Goal: Task Accomplishment & Management: Use online tool/utility

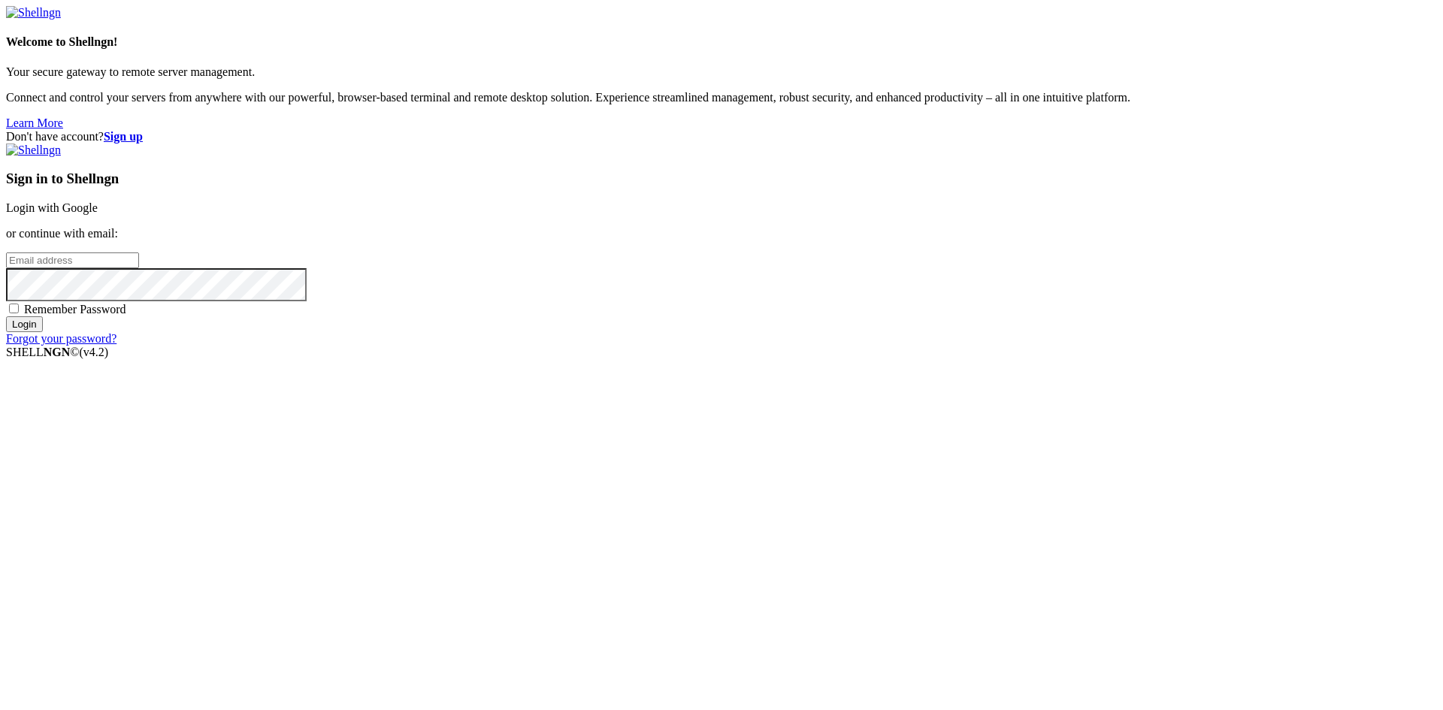
click at [139, 268] on input "email" at bounding box center [72, 261] width 133 height 16
type input "k.thomson@alumnos.santotomas.cl"
click at [6, 316] on input "Login" at bounding box center [24, 324] width 37 height 16
click at [1397, 130] on div "Don't have account? Sign up Sign in to Shellngn Login with Google or continue w…" at bounding box center [721, 244] width 1431 height 229
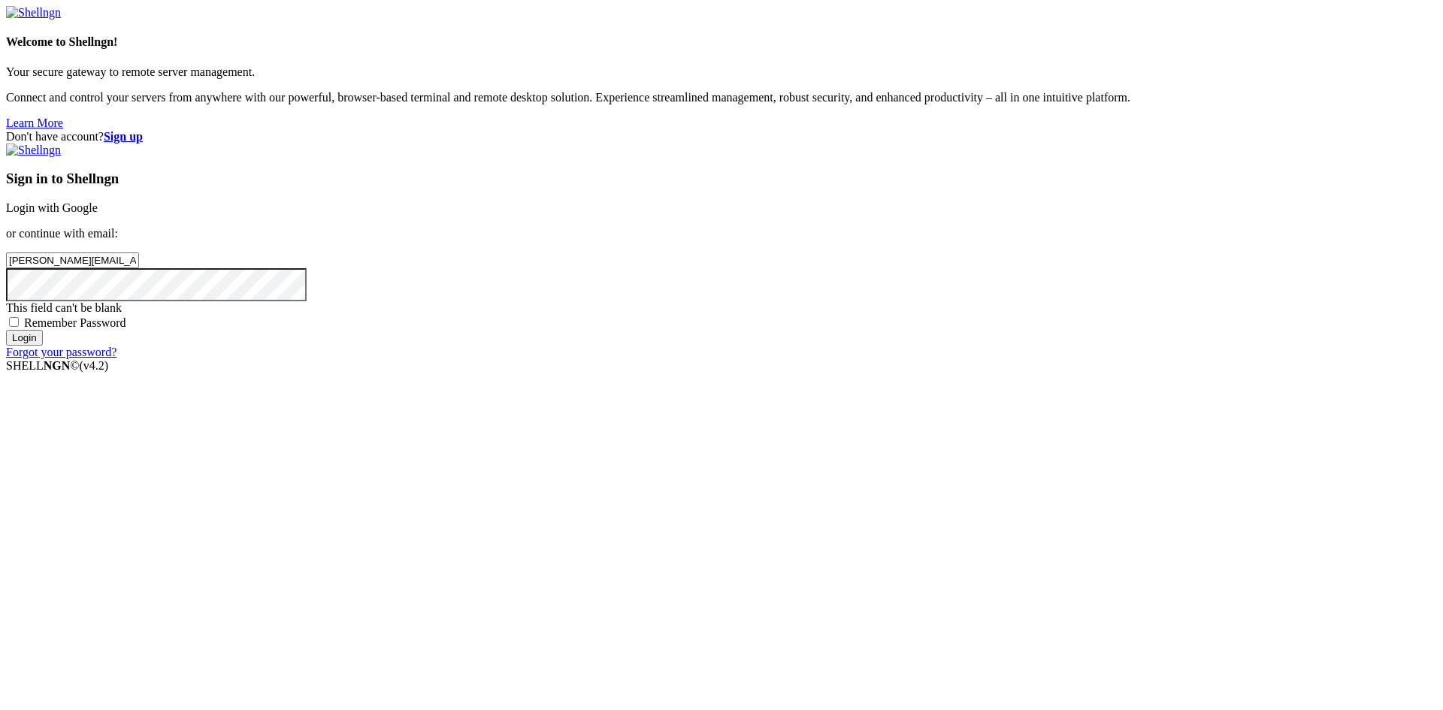
click at [143, 130] on strong "Sign up" at bounding box center [123, 136] width 39 height 13
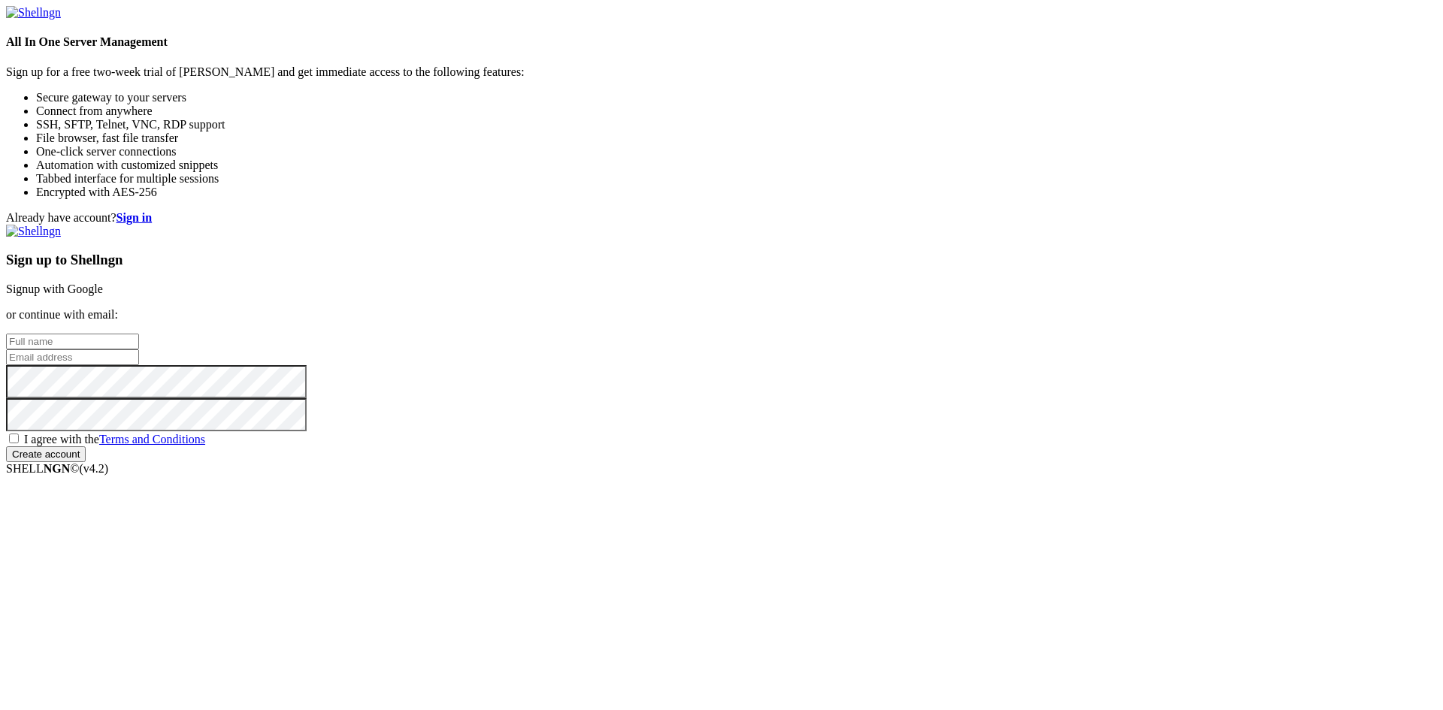
click at [139, 334] on input "text" at bounding box center [72, 342] width 133 height 16
type input "Katherine Thomson Morong"
type input "k.thomson@alumnos.santotomas.cl"
click at [205, 446] on span "I agree with the Terms and Conditions" at bounding box center [114, 439] width 181 height 13
click at [19, 444] on input "I agree with the Terms and Conditions" at bounding box center [14, 439] width 10 height 10
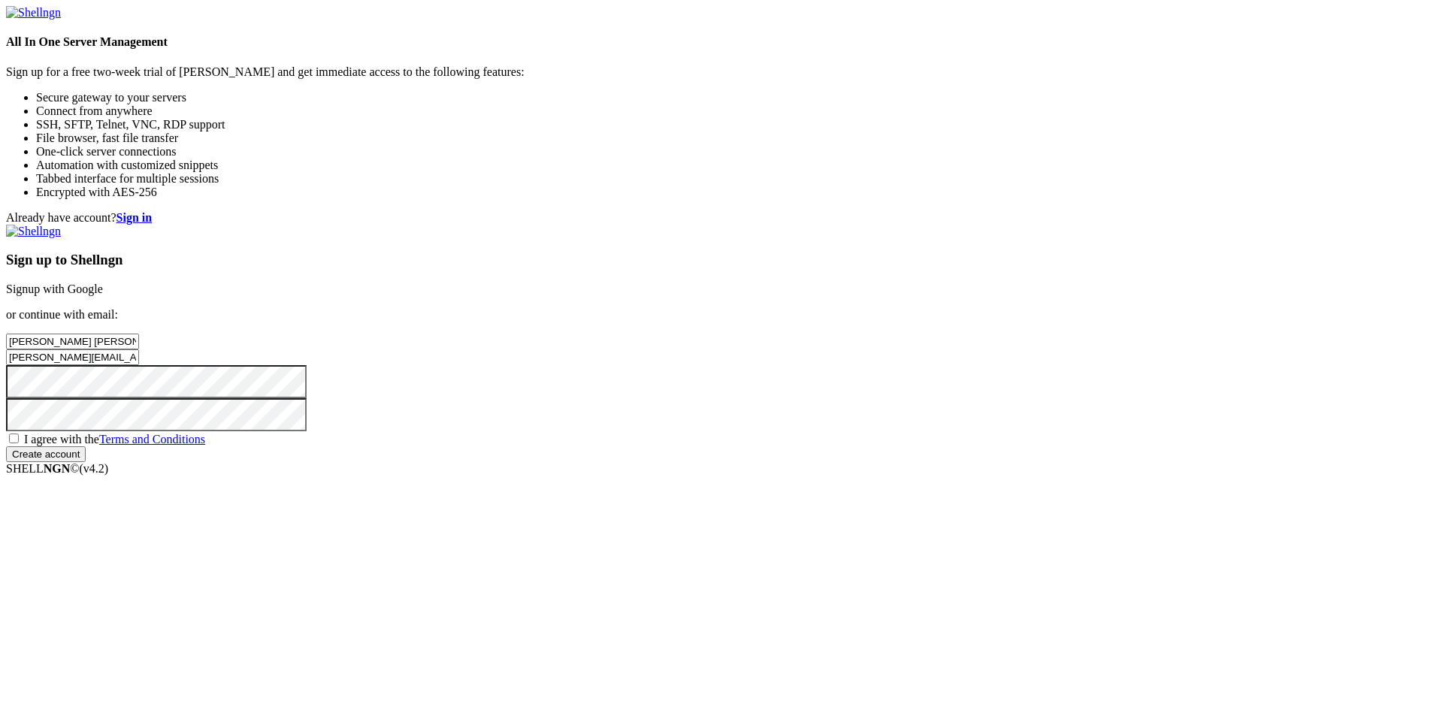
checkbox input "true"
click at [86, 462] on input "Create account" at bounding box center [46, 455] width 80 height 16
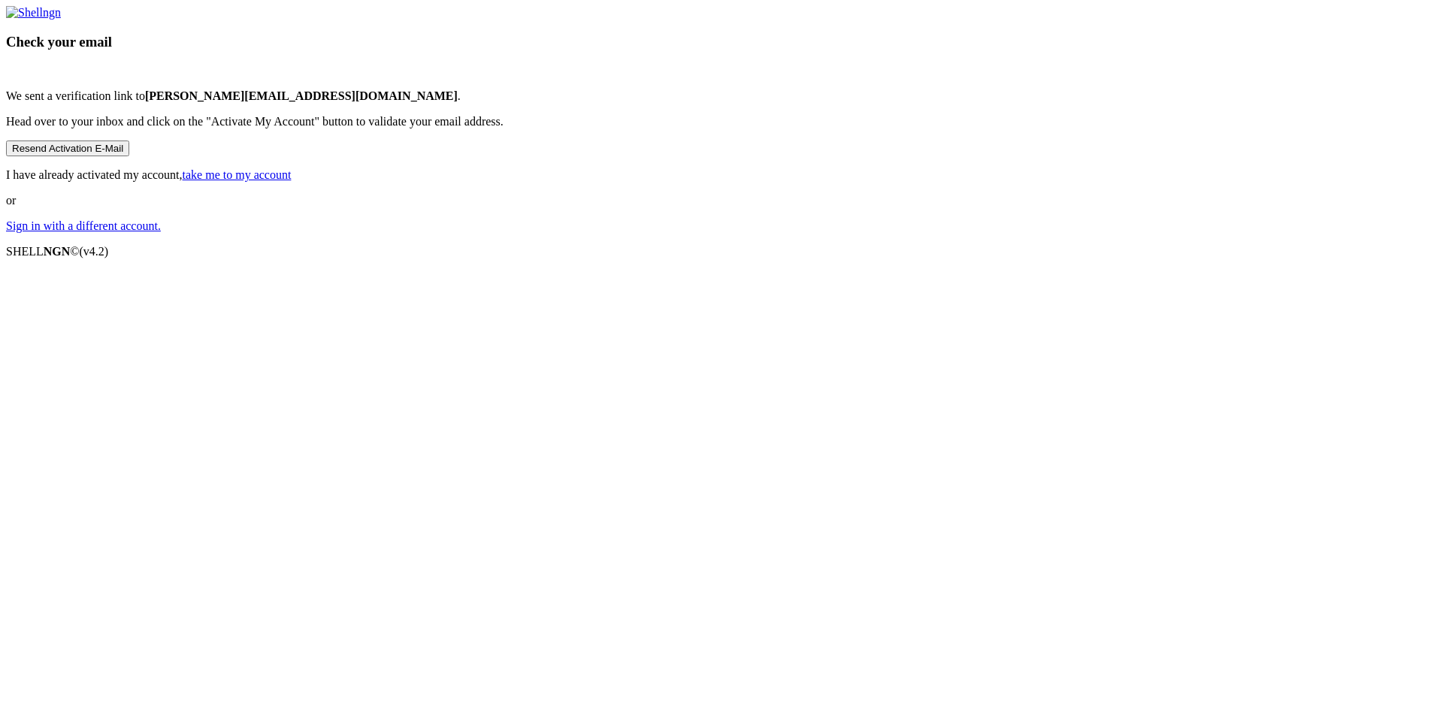
click at [129, 156] on button "Resend Activation E-Mail" at bounding box center [67, 149] width 123 height 16
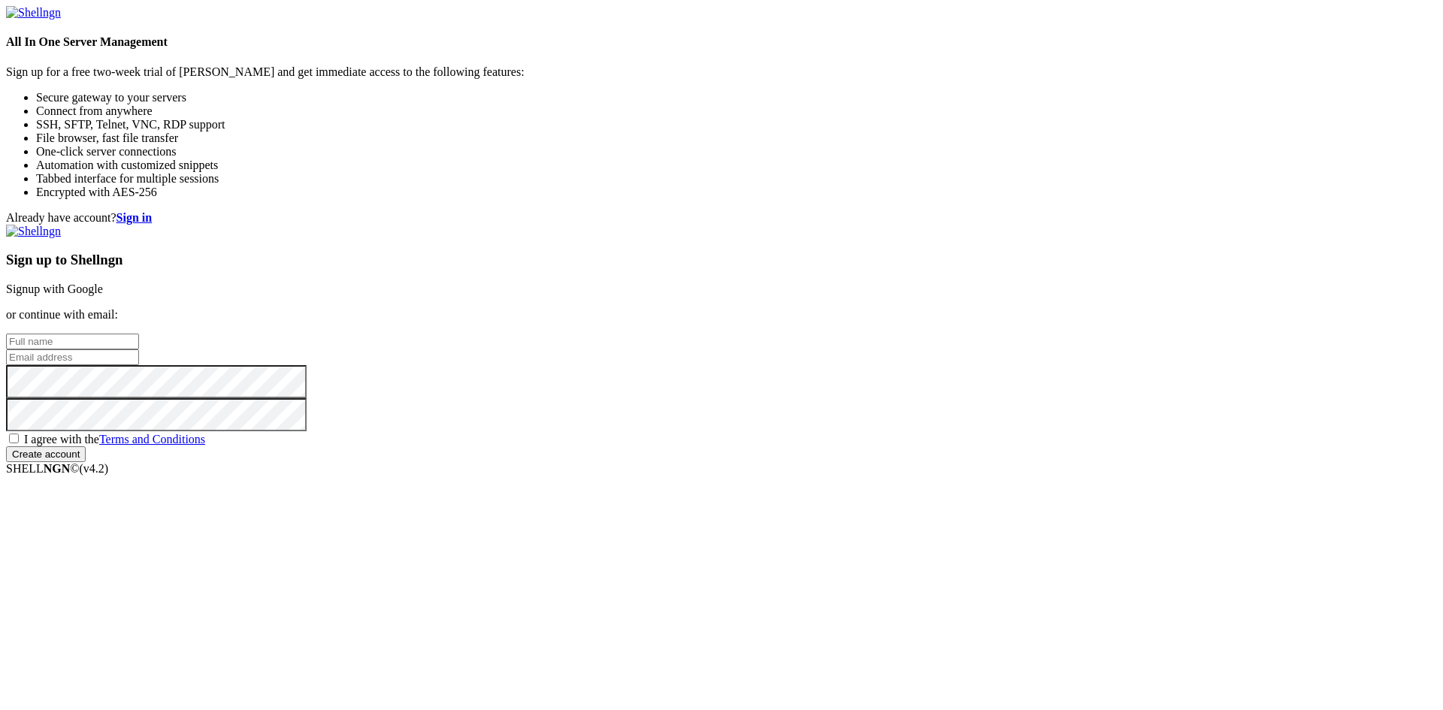
click at [139, 334] on input "text" at bounding box center [72, 342] width 133 height 16
type input "Katherine Thomson Morong"
type input "[PERSON_NAME][EMAIL_ADDRESS][DOMAIN_NAME]"
click at [205, 446] on span "I agree with the Terms and Conditions" at bounding box center [114, 439] width 181 height 13
click at [19, 444] on input "I agree with the Terms and Conditions" at bounding box center [14, 439] width 10 height 10
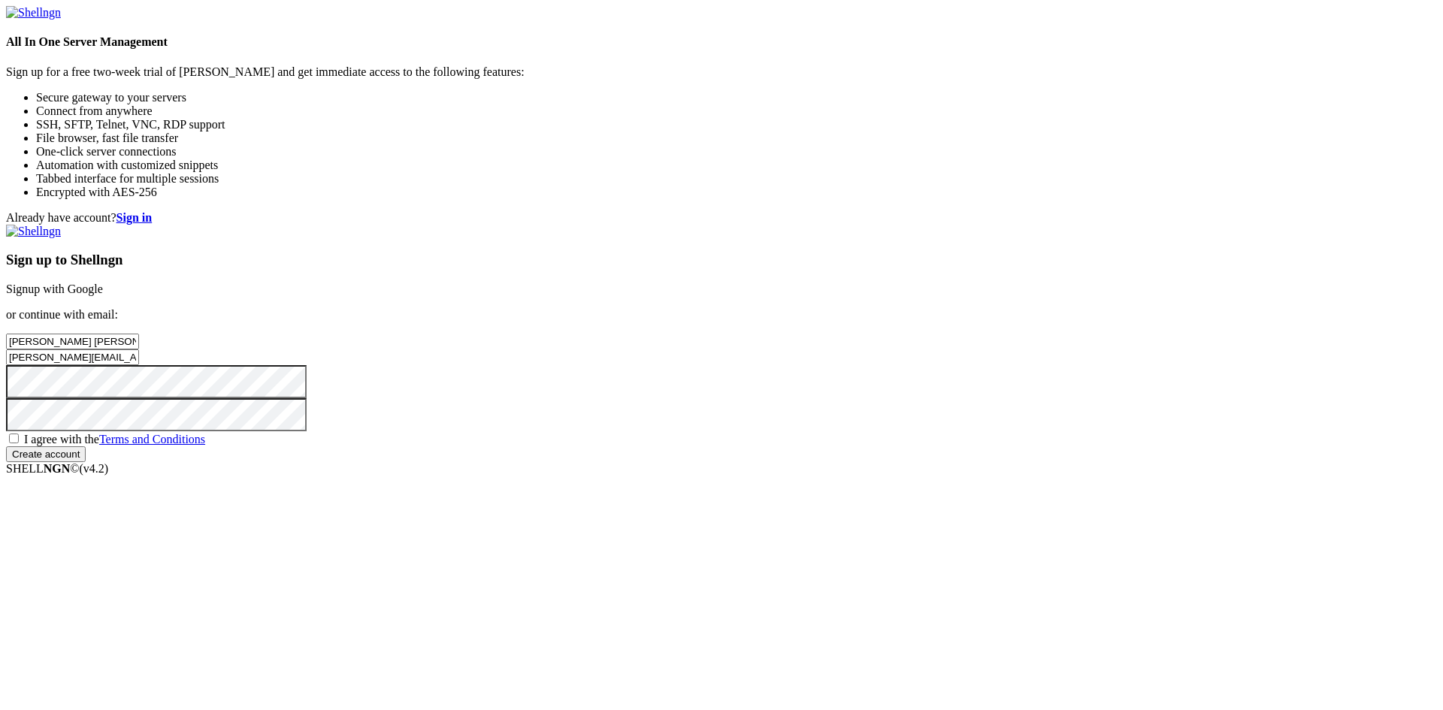
checkbox input "true"
click at [86, 462] on input "Create account" at bounding box center [46, 455] width 80 height 16
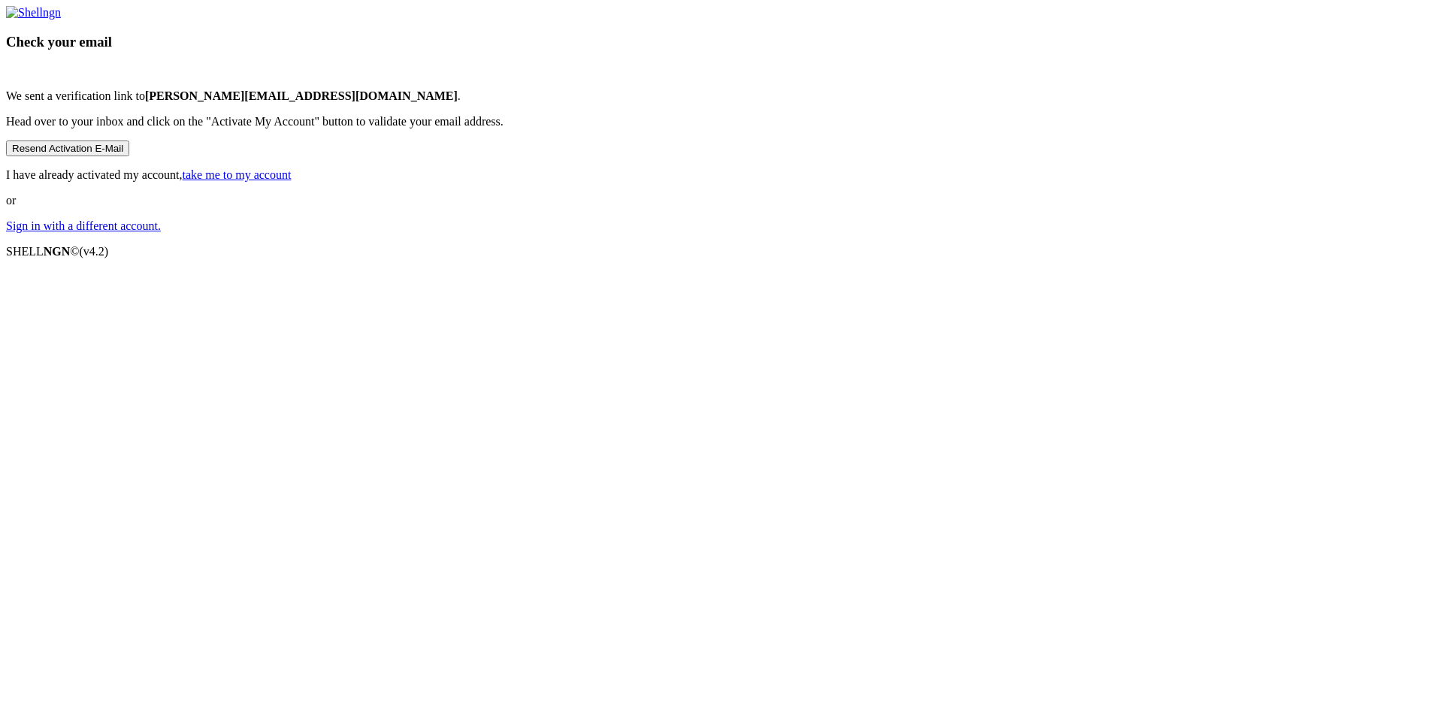
click at [789, 182] on p "I have already activated my account, take me to my account" at bounding box center [721, 175] width 1431 height 14
click at [292, 181] on link "take me to my account" at bounding box center [237, 174] width 109 height 13
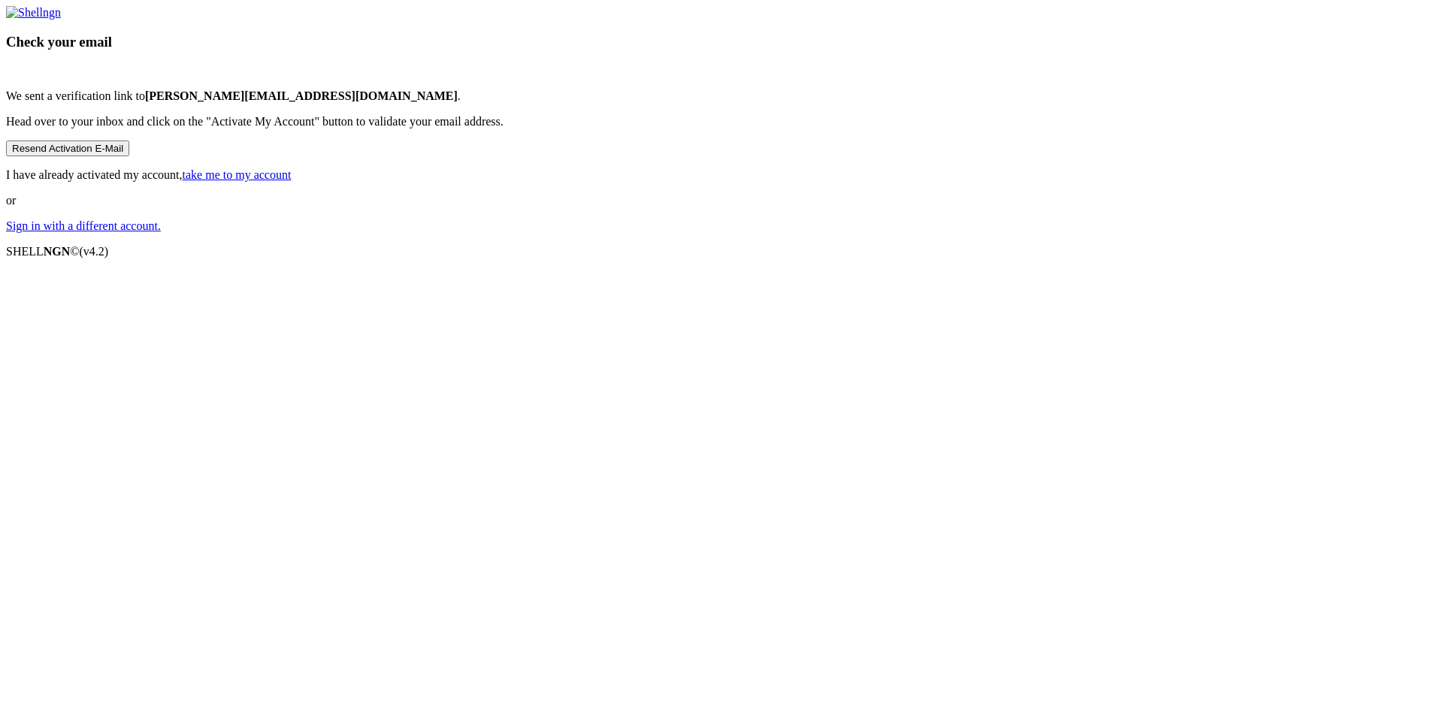
click at [292, 181] on link "take me to my account" at bounding box center [237, 174] width 109 height 13
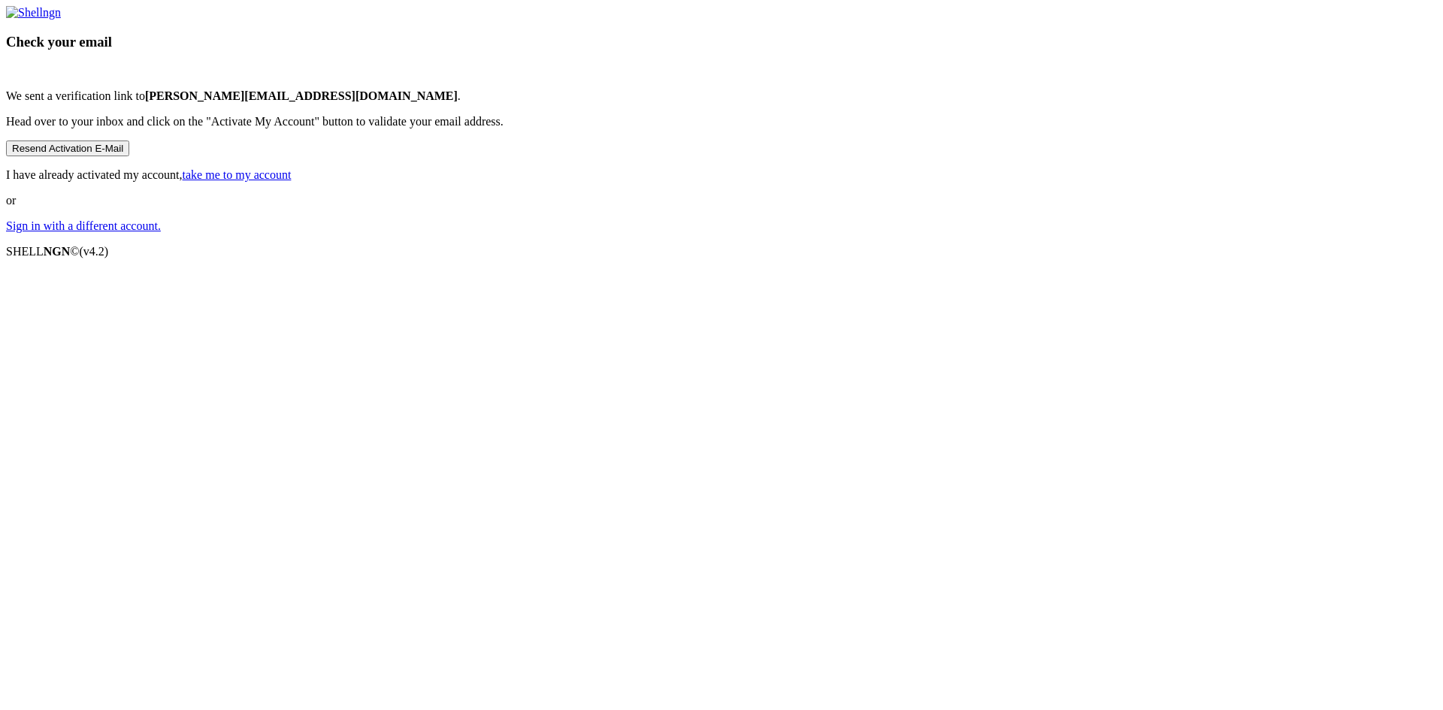
click at [292, 181] on link "take me to my account" at bounding box center [237, 174] width 109 height 13
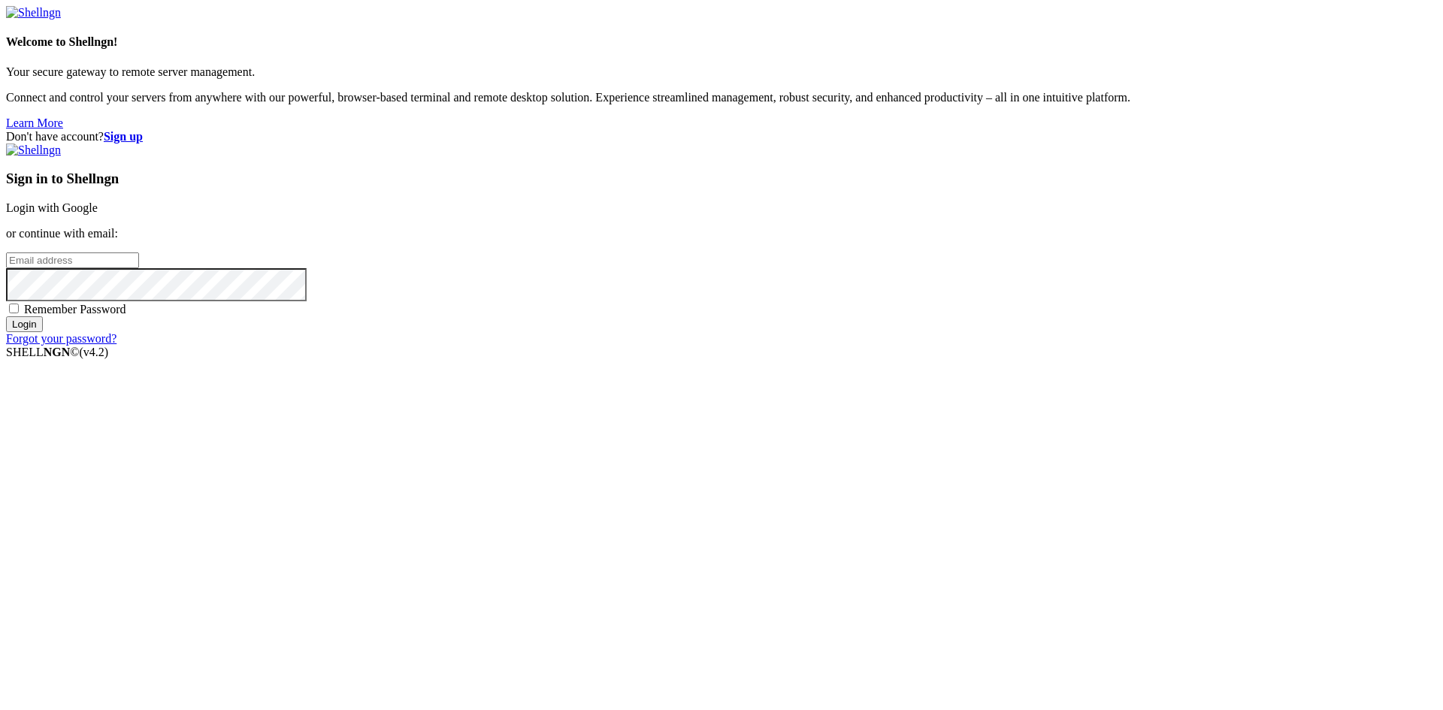
click at [139, 268] on input "email" at bounding box center [72, 261] width 133 height 16
type input "[PERSON_NAME][EMAIL_ADDRESS][DOMAIN_NAME]"
click at [6, 316] on input "Login" at bounding box center [24, 324] width 37 height 16
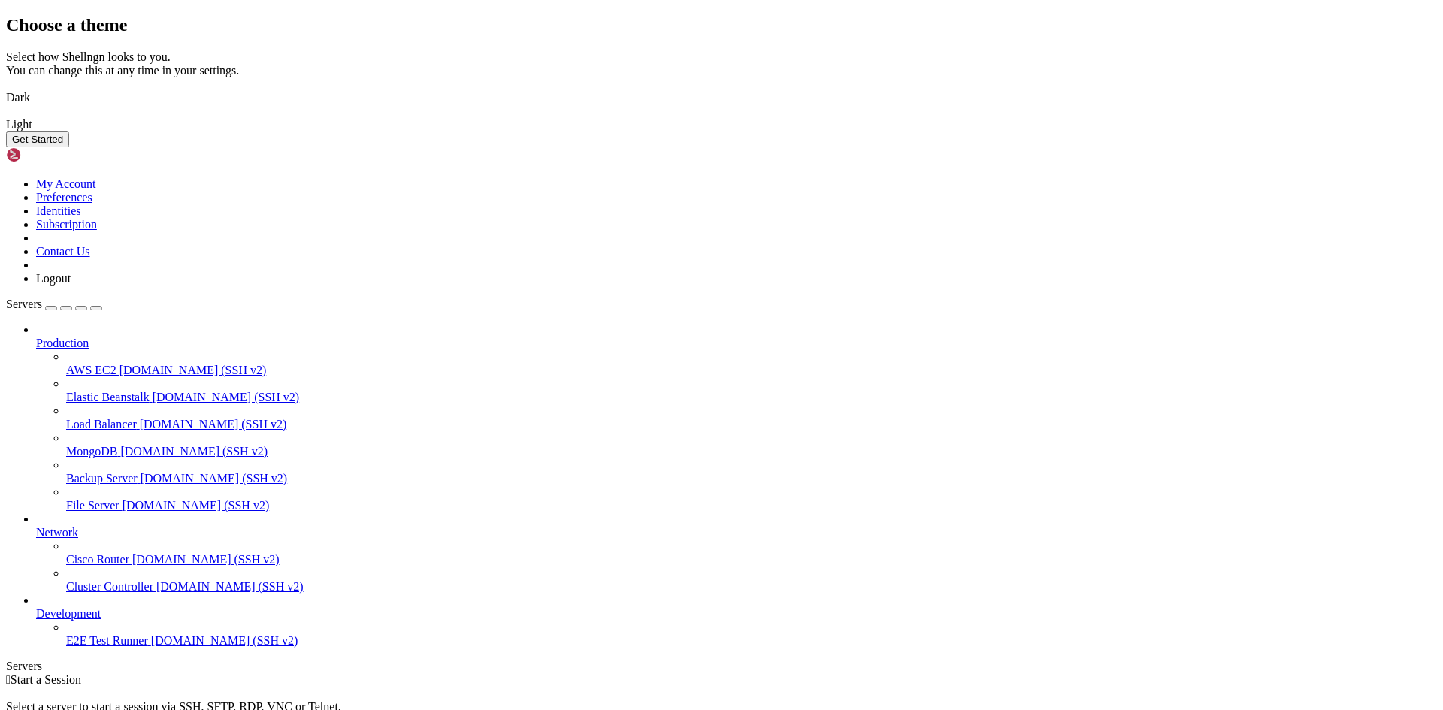
click at [6, 88] on img at bounding box center [6, 88] width 0 height 0
click at [69, 147] on button "Get Started" at bounding box center [37, 140] width 63 height 16
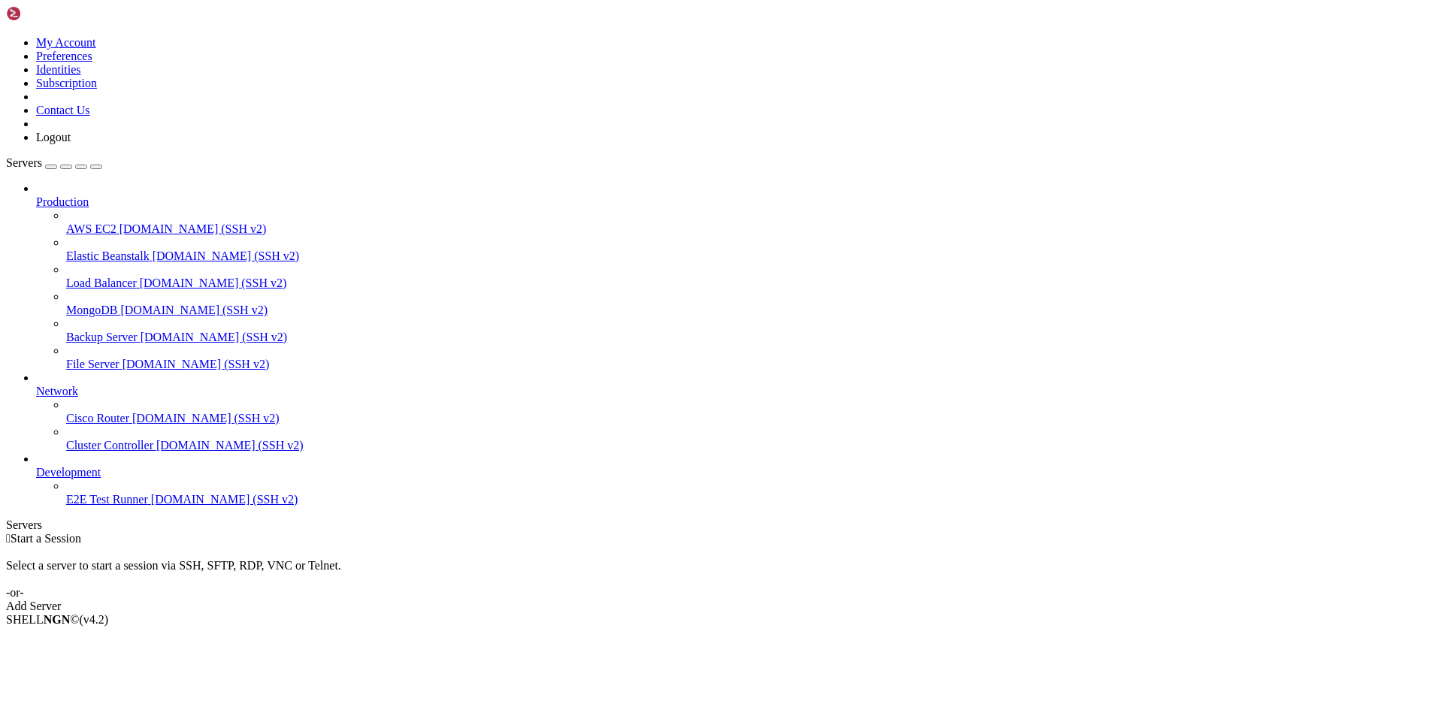
click at [840, 600] on link "Add Server" at bounding box center [721, 607] width 1431 height 14
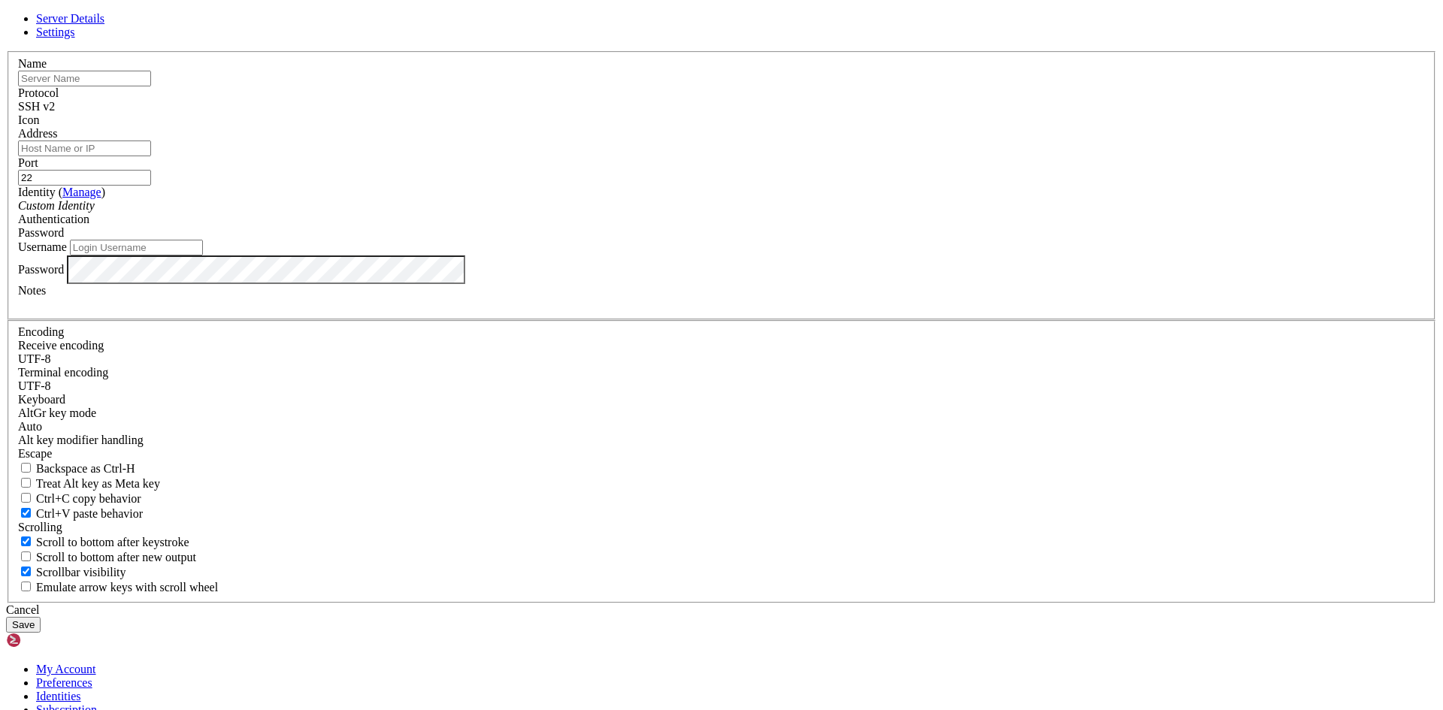
click at [151, 86] on input "text" at bounding box center [84, 79] width 133 height 16
type input "servidorPrueba"
click at [151, 156] on input "Address" at bounding box center [84, 149] width 133 height 16
type input "[TECHNICAL_ID]"
click at [909, 127] on div at bounding box center [721, 127] width 1407 height 0
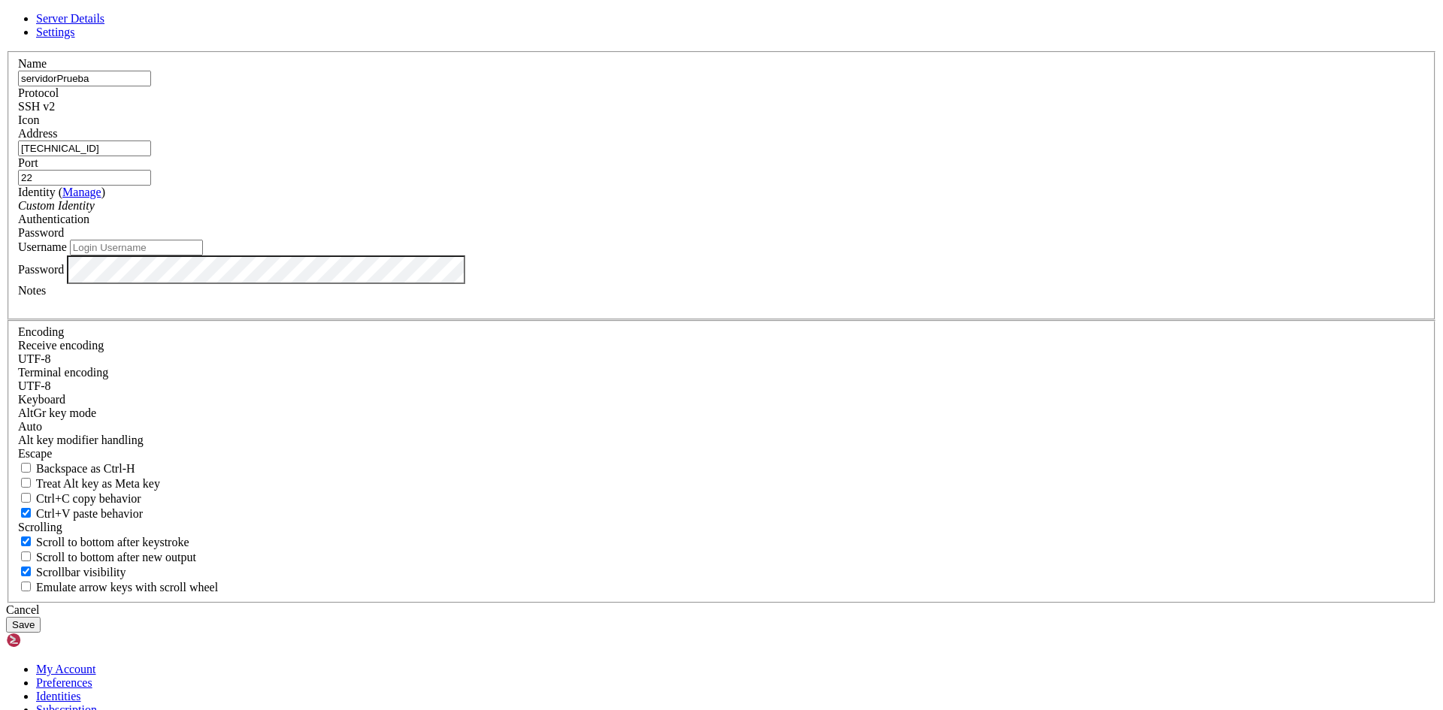
click at [656, 213] on div "Custom Identity" at bounding box center [721, 206] width 1407 height 14
click at [652, 213] on div "Custom Identity" at bounding box center [721, 206] width 1407 height 14
click at [203, 256] on input "Username" at bounding box center [136, 248] width 133 height 16
click at [203, 256] on input "AzureProfe09" at bounding box center [136, 248] width 133 height 16
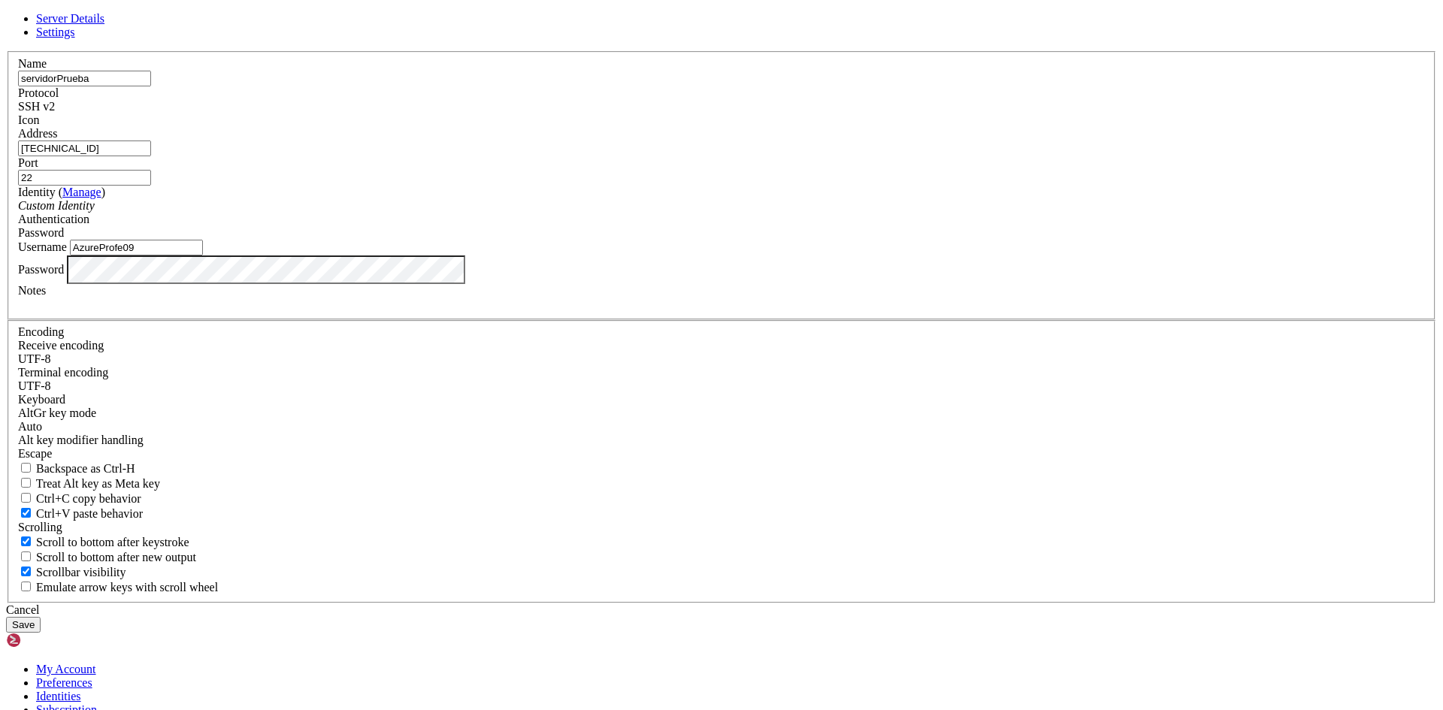
click at [203, 256] on input "AzureProfe09" at bounding box center [136, 248] width 133 height 16
type input "adminprofe"
click at [41, 617] on button "Save" at bounding box center [23, 625] width 35 height 16
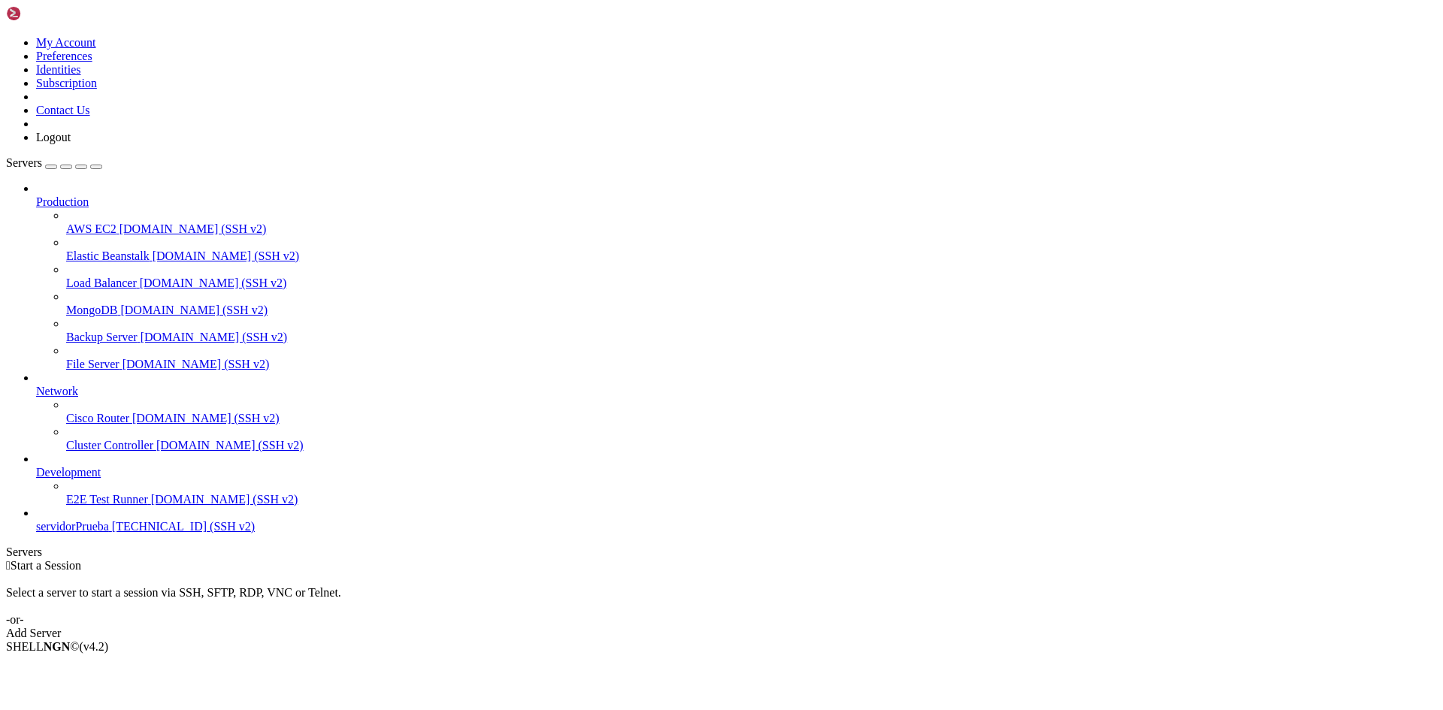
click at [112, 533] on span "[TECHNICAL_ID] (SSH v2)" at bounding box center [183, 526] width 143 height 13
click at [92, 533] on span "servidorPrueba" at bounding box center [72, 526] width 73 height 13
click at [76, 666] on span "Connect" at bounding box center [56, 672] width 40 height 13
